Goal: Task Accomplishment & Management: Use online tool/utility

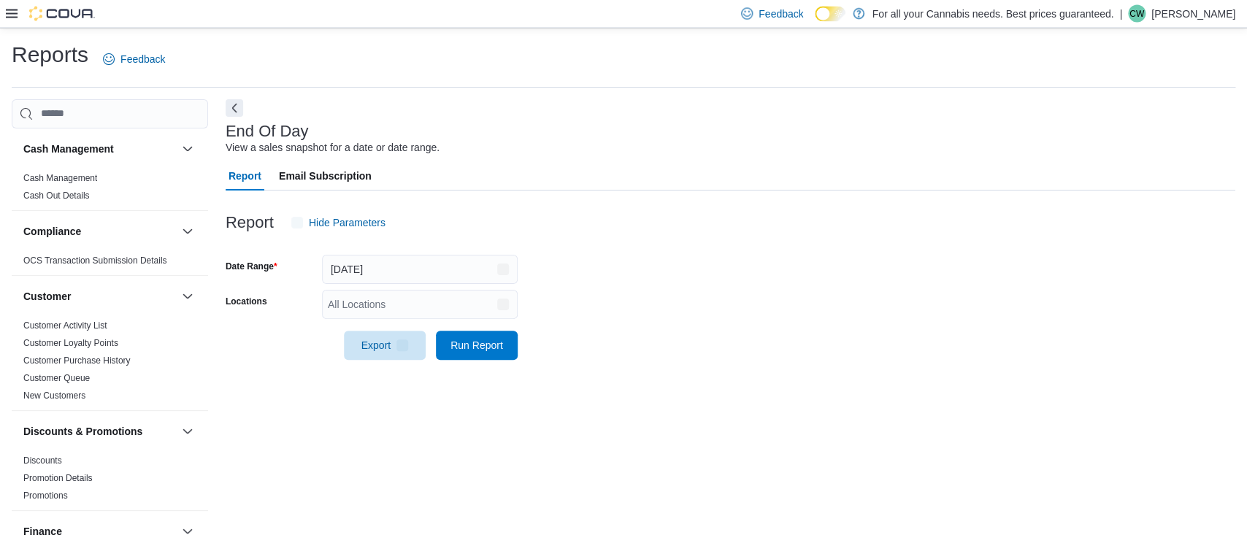
scroll to position [1, 0]
click at [493, 289] on div "All Locations" at bounding box center [420, 302] width 196 height 29
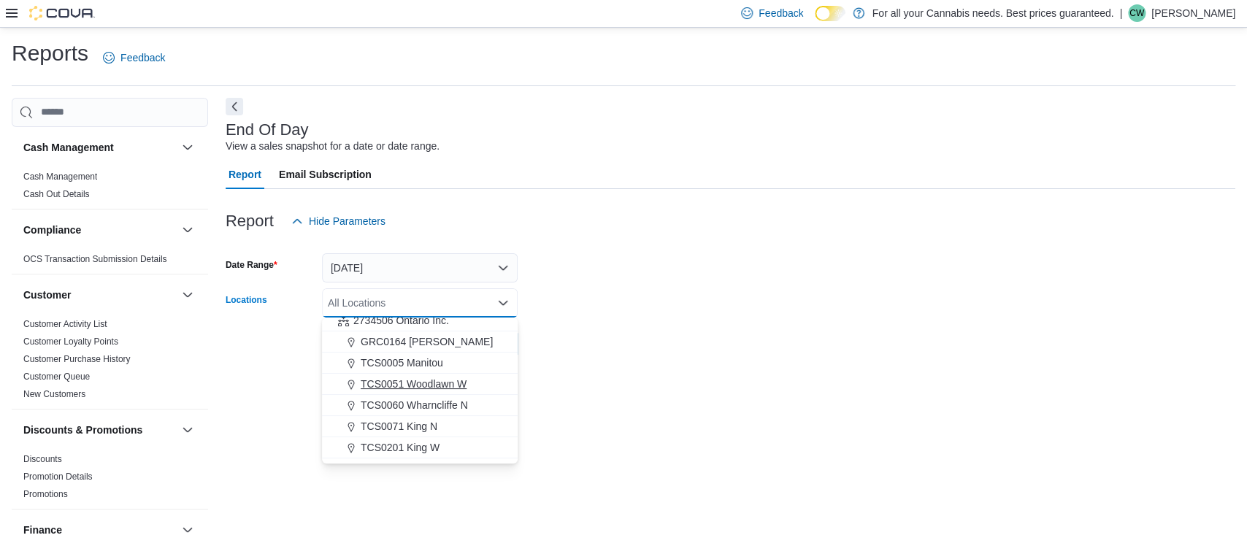
scroll to position [131, 0]
click at [443, 448] on span "TCS0533 [GEOGRAPHIC_DATA]" at bounding box center [437, 450] width 153 height 15
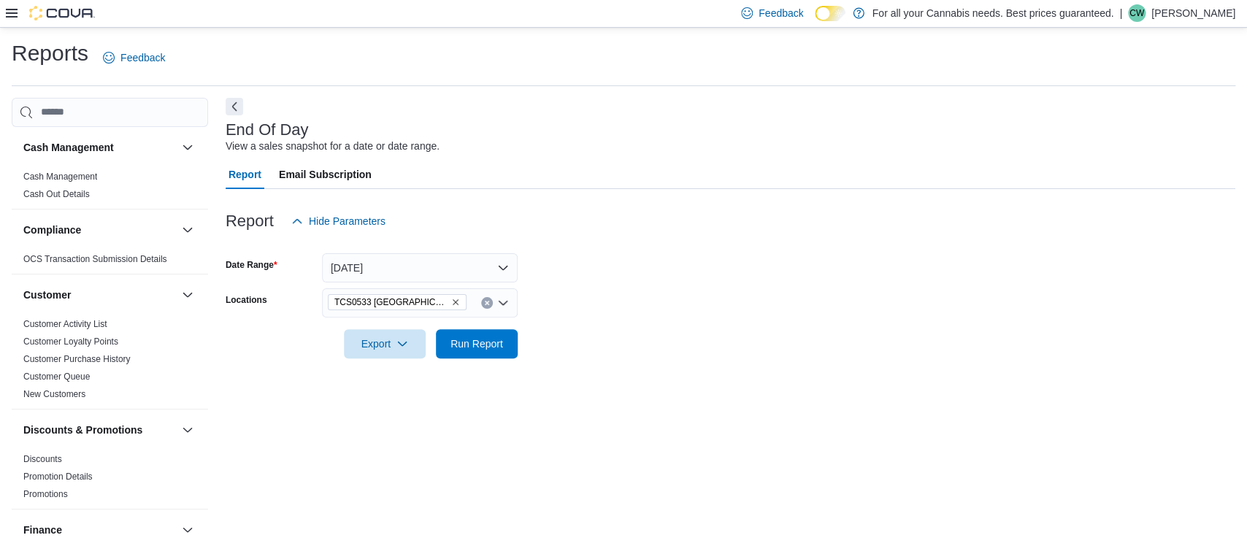
click at [684, 327] on div at bounding box center [731, 324] width 1010 height 12
click at [489, 353] on span "Run Report" at bounding box center [477, 343] width 64 height 29
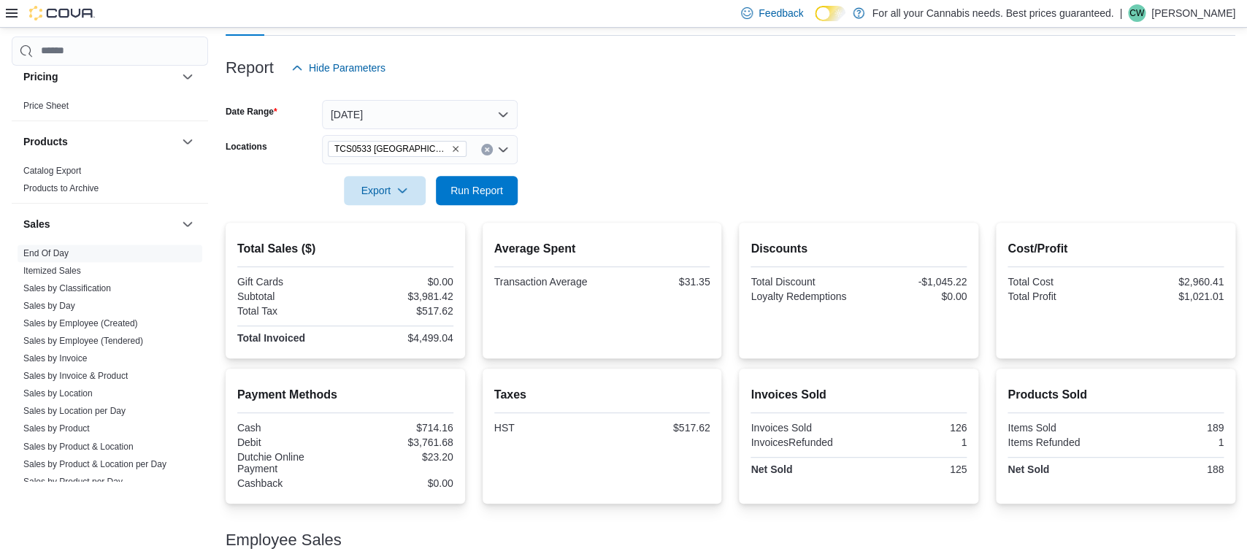
scroll to position [986, 0]
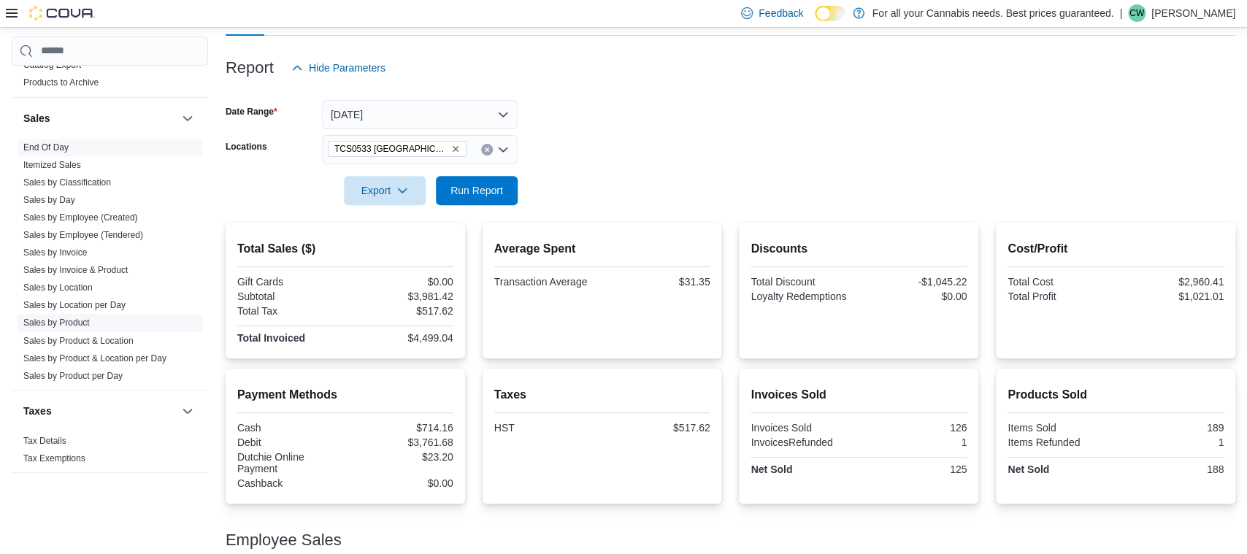
click at [80, 328] on link "Sales by Product" at bounding box center [56, 323] width 66 height 10
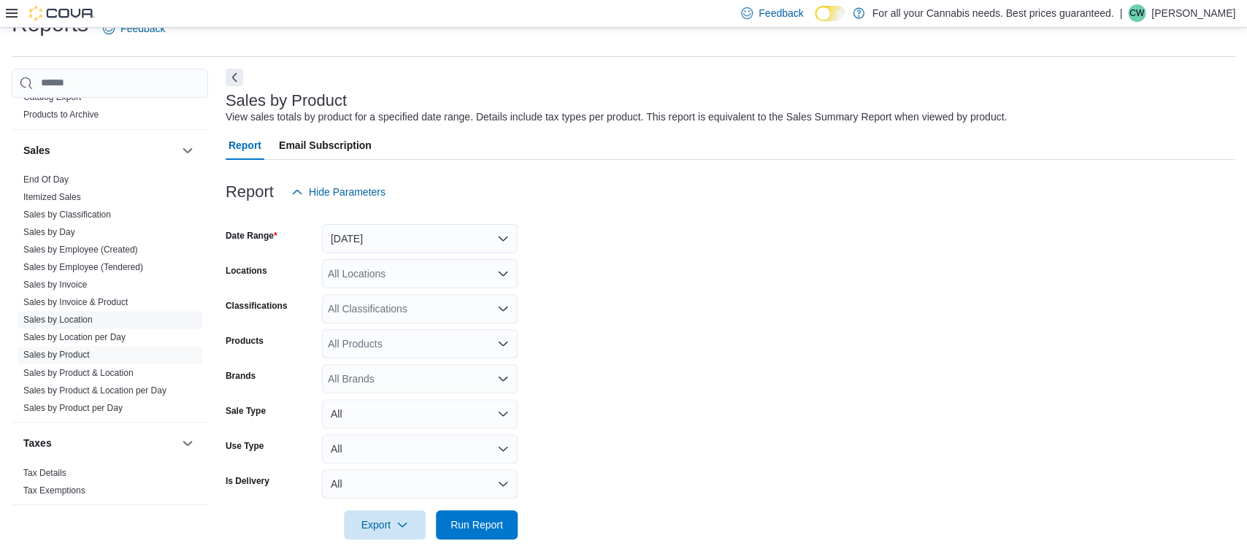
scroll to position [34, 0]
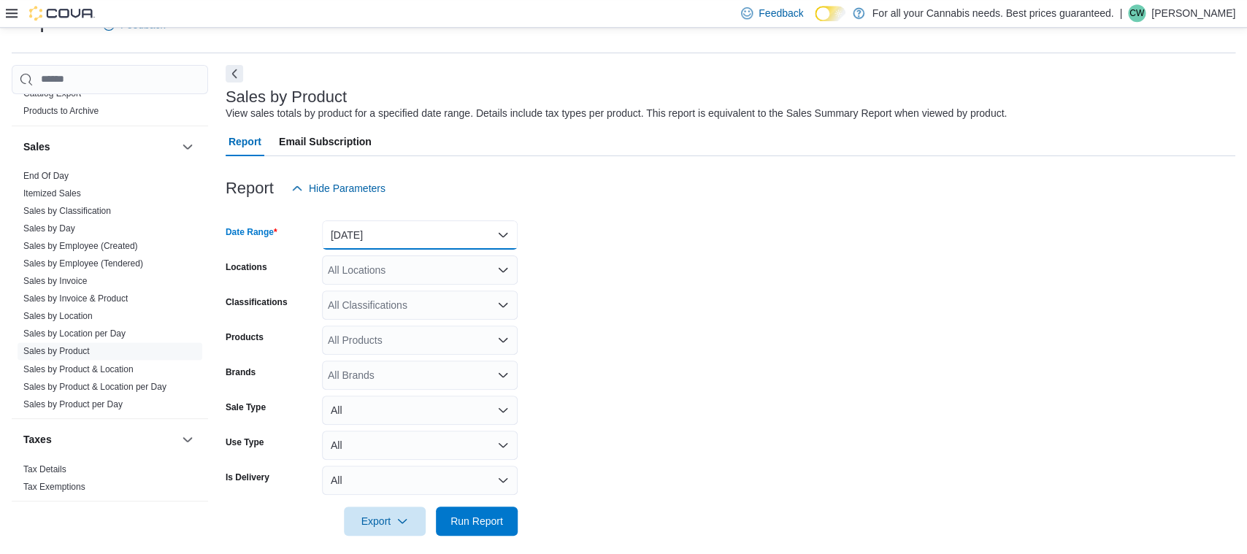
click at [488, 240] on button "[DATE]" at bounding box center [420, 235] width 196 height 29
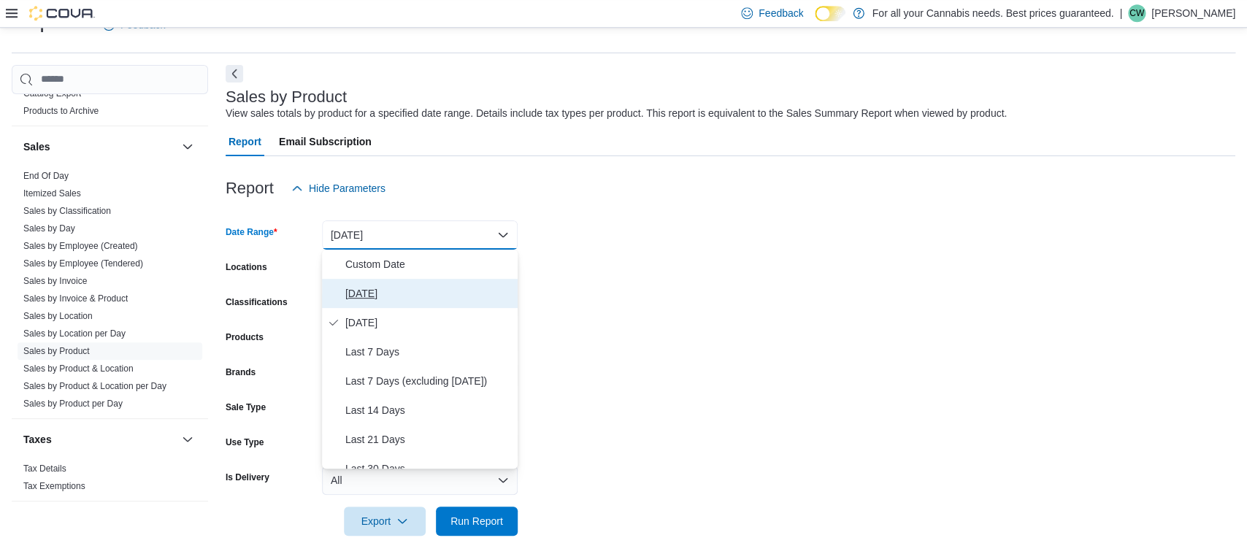
click at [418, 297] on span "[DATE]" at bounding box center [428, 294] width 167 height 18
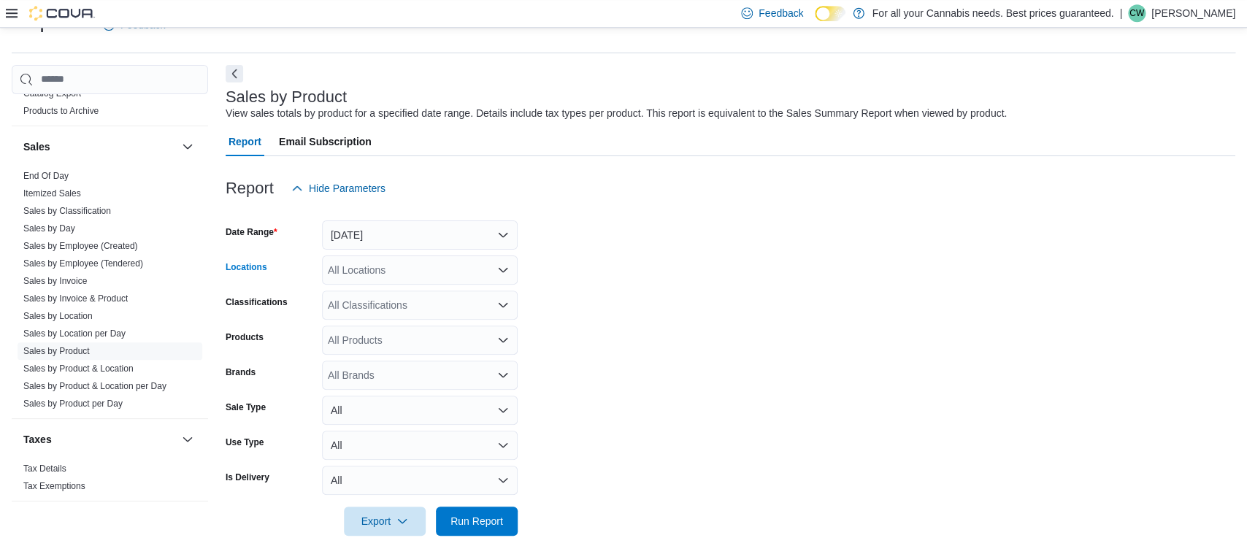
click at [445, 264] on div "All Locations" at bounding box center [420, 270] width 196 height 29
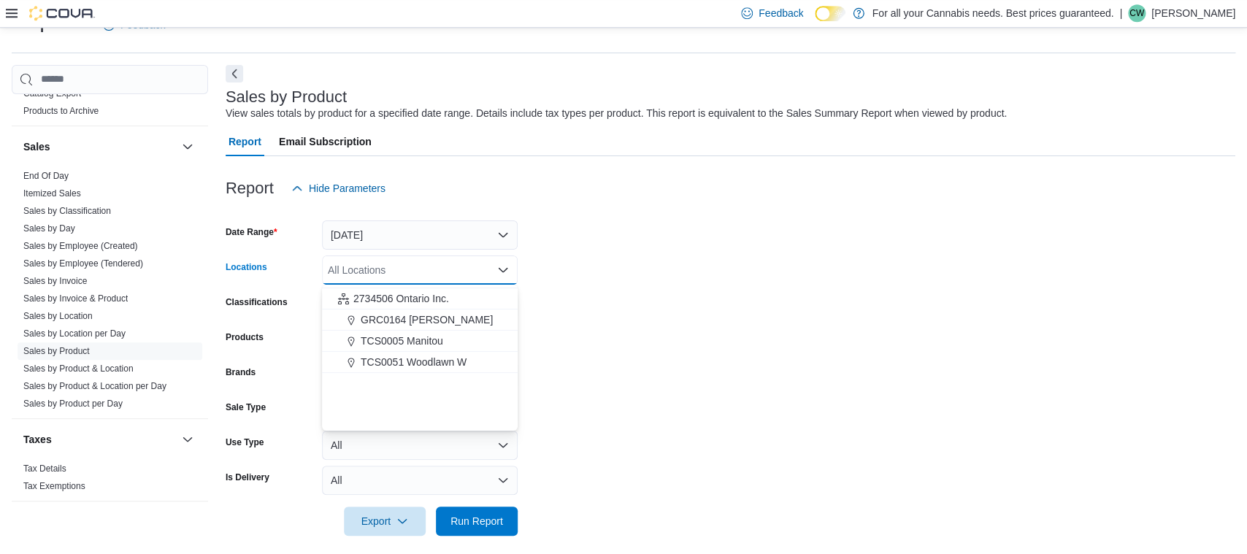
scroll to position [192, 0]
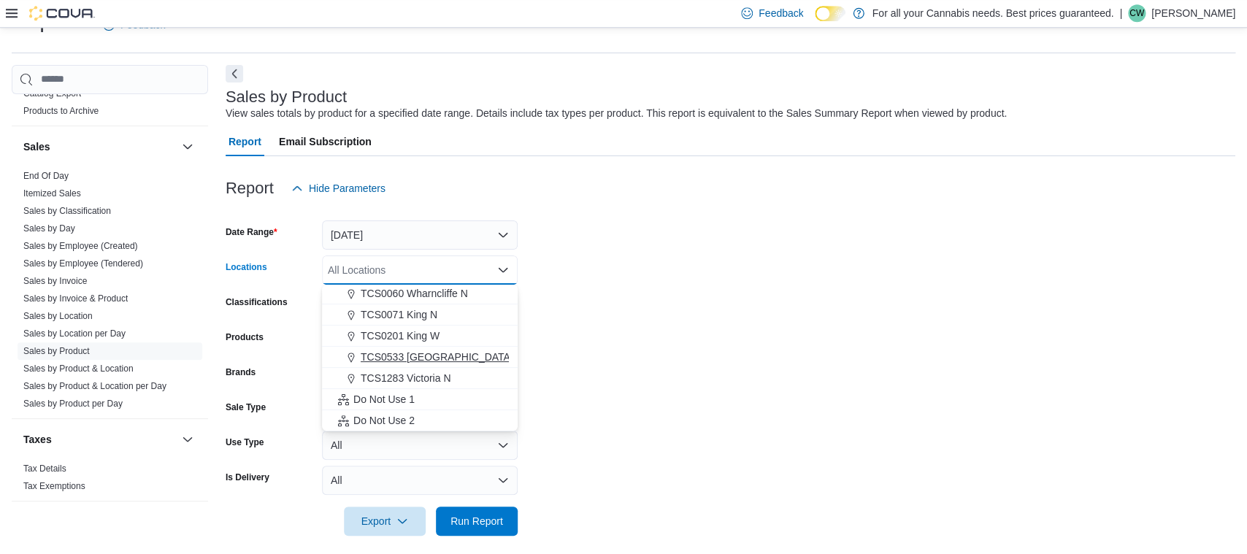
click at [435, 357] on span "TCS0533 [GEOGRAPHIC_DATA]" at bounding box center [437, 357] width 153 height 15
click at [735, 318] on form "Date Range [DATE] Locations TCS0533 [GEOGRAPHIC_DATA] Combo box. Selected. TCS0…" at bounding box center [731, 369] width 1010 height 333
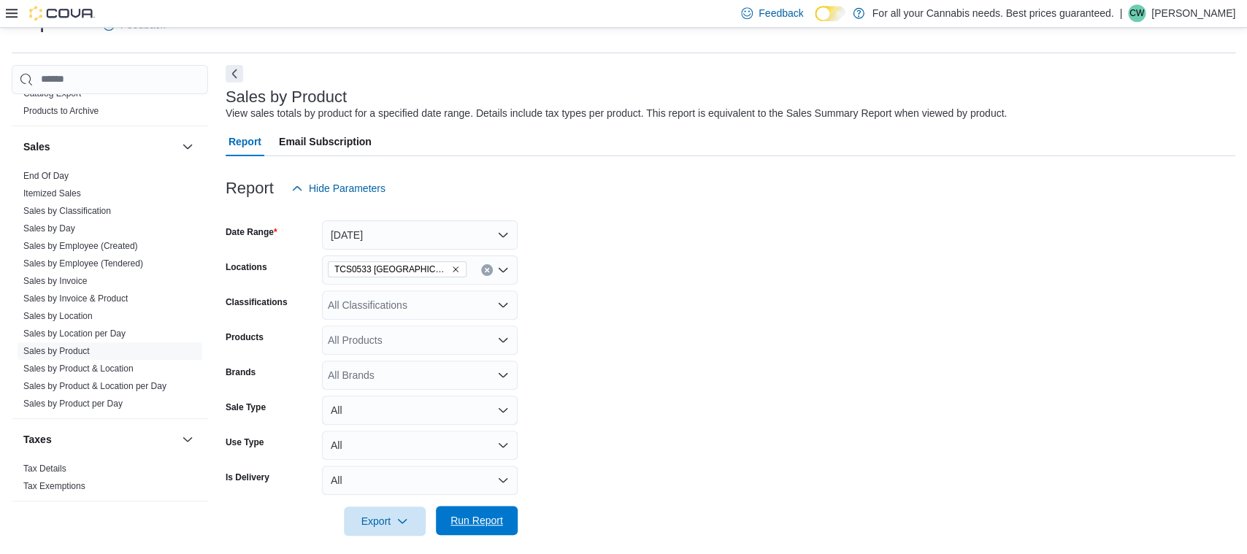
click at [467, 527] on span "Run Report" at bounding box center [477, 520] width 53 height 15
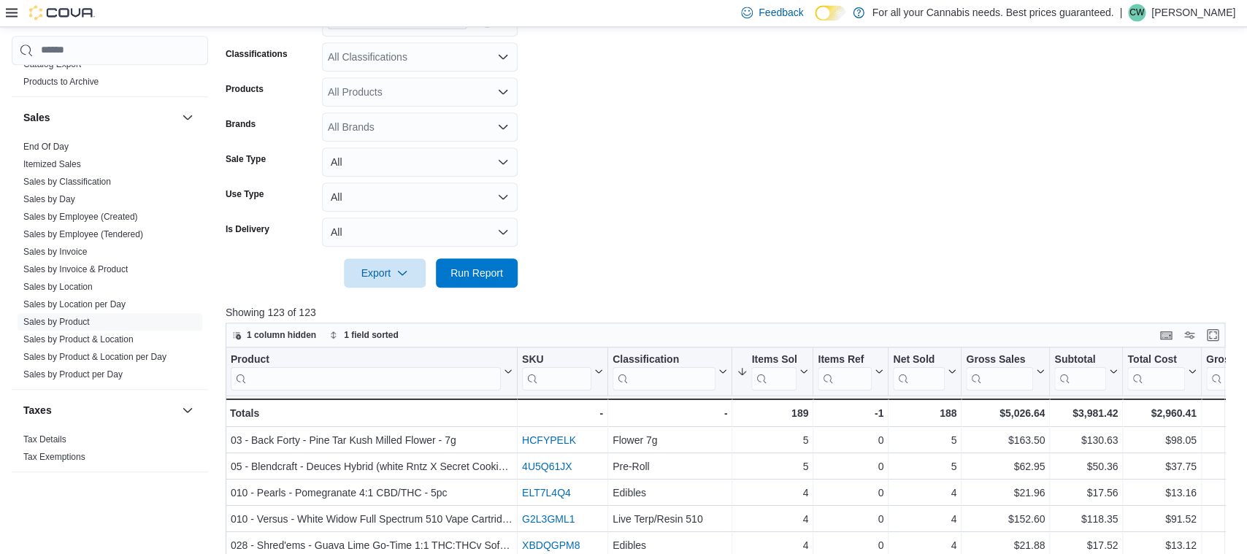
scroll to position [417, 0]
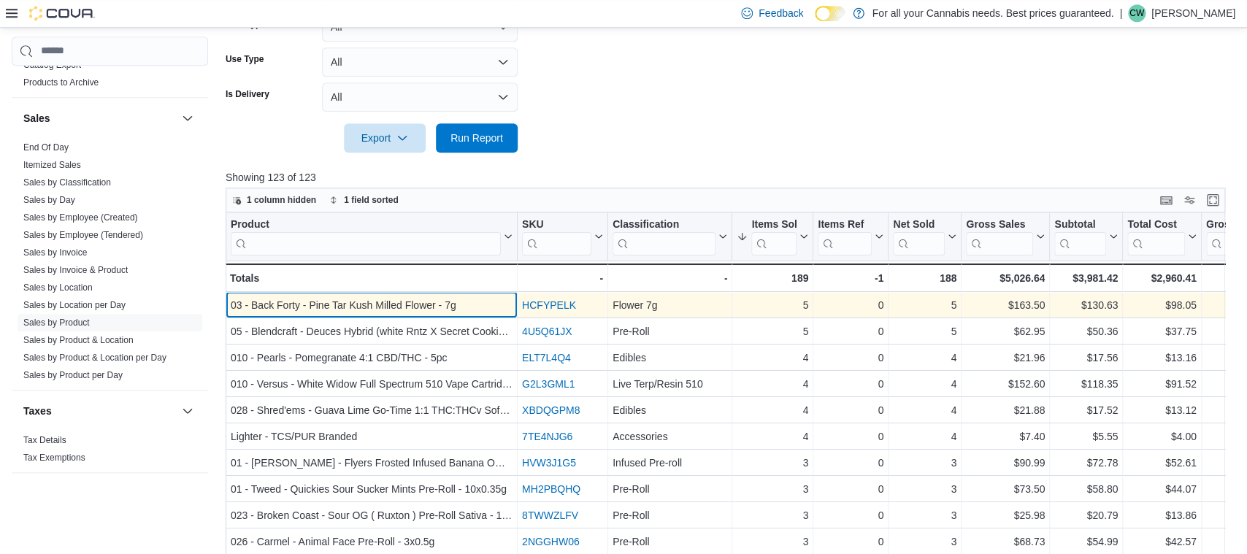
click at [408, 304] on div "03 - Back Forty - Pine Tar Kush Milled Flower - 7g" at bounding box center [372, 306] width 282 height 18
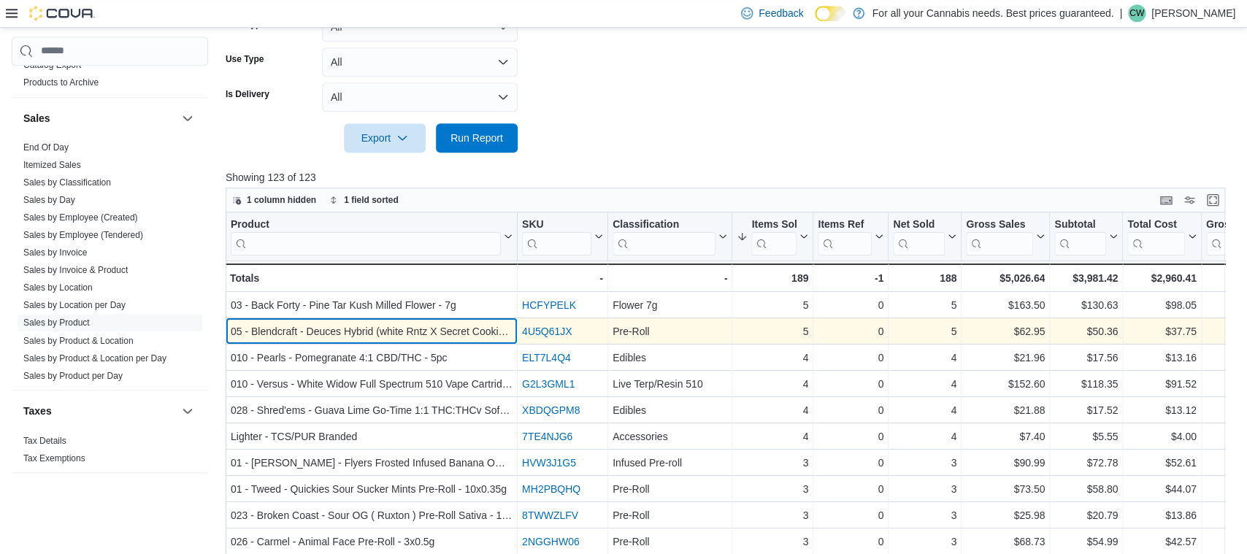
click at [316, 335] on div "05 - Blendcraft - Deuces Hybrid (white Rntz X Secret Cookies) Pre-roll - 2x1g" at bounding box center [372, 332] width 282 height 18
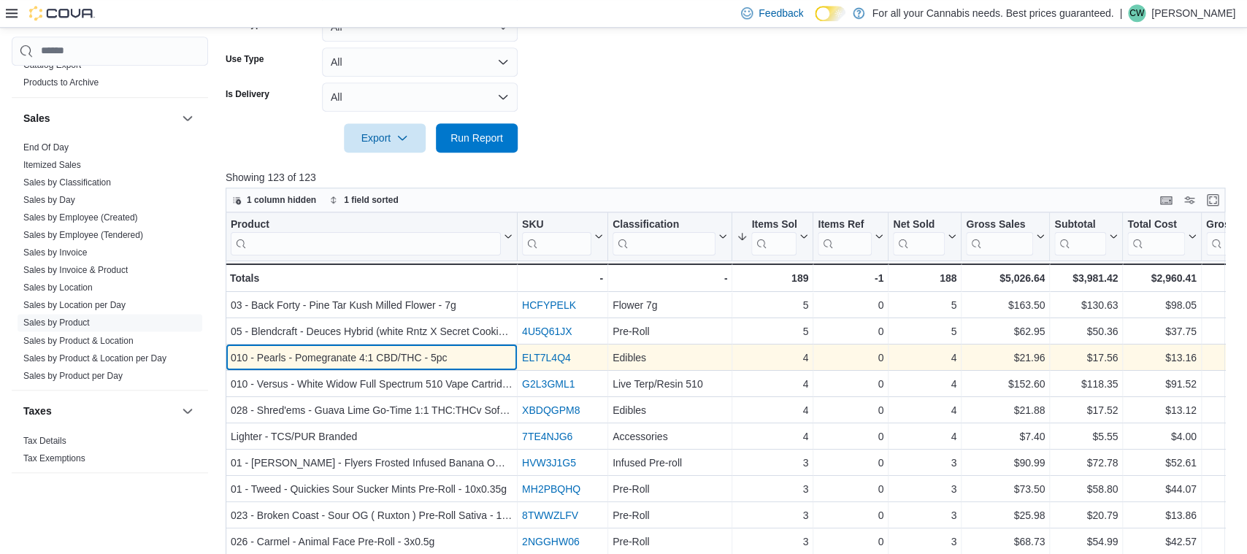
click at [343, 355] on div "010 - Pearls - Pomegranate 4:1 CBD/THC - 5pc" at bounding box center [372, 358] width 282 height 18
